Goal: Task Accomplishment & Management: Manage account settings

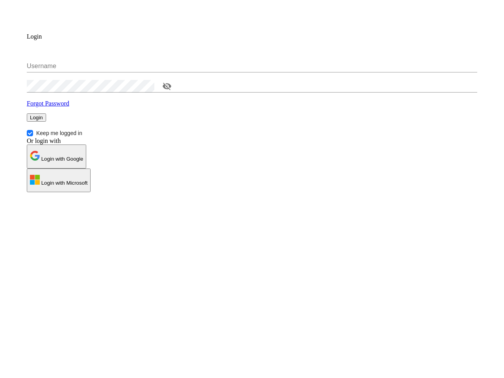
click at [252, 122] on div "Login" at bounding box center [252, 117] width 450 height 8
click at [252, 72] on input "Username" at bounding box center [252, 66] width 450 height 13
click at [171, 90] on icon "toggle password visibility" at bounding box center [167, 86] width 9 height 7
click at [43, 120] on span "Login" at bounding box center [36, 118] width 13 height 6
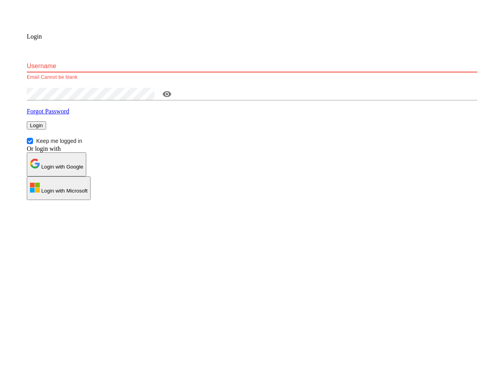
click at [85, 145] on span "Keep me logged in" at bounding box center [59, 141] width 52 height 9
click at [33, 144] on input "Keep me logged in" at bounding box center [30, 141] width 6 height 6
checkbox input "false"
click at [83, 170] on p "Login with Google" at bounding box center [56, 164] width 53 height 11
click at [87, 194] on p "Login with Microsoft" at bounding box center [58, 188] width 57 height 11
